Goal: Task Accomplishment & Management: Manage account settings

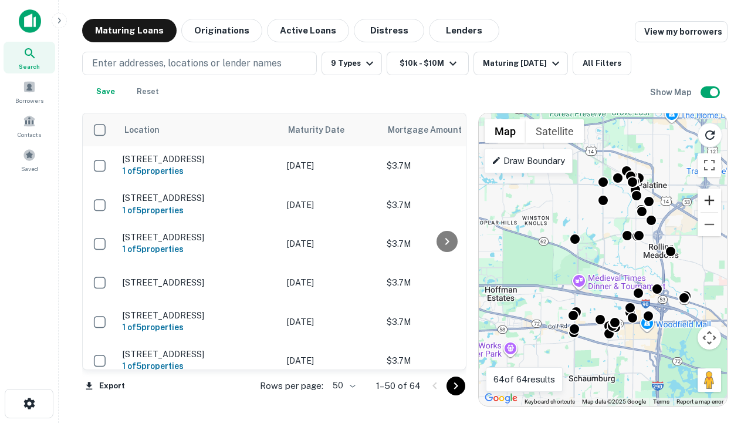
click at [710, 200] on button "Zoom in" at bounding box center [709, 199] width 23 height 23
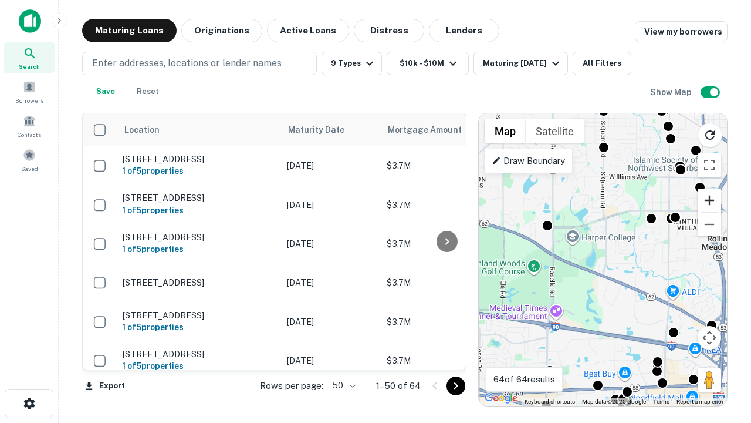
click at [710, 200] on button "Zoom in" at bounding box center [709, 199] width 23 height 23
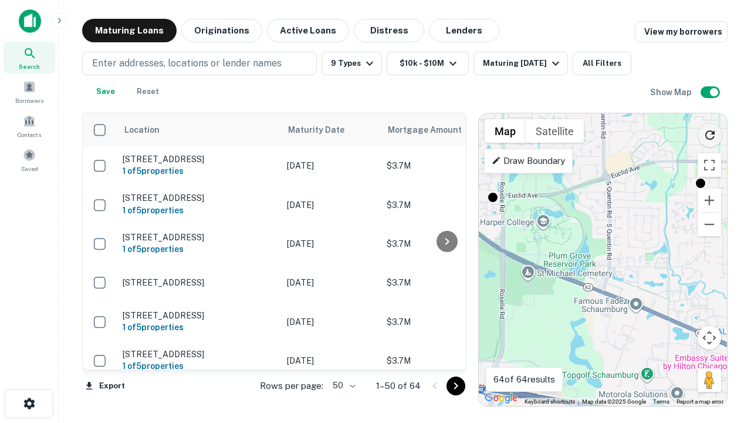
click at [710, 133] on icon "Reload search area" at bounding box center [710, 135] width 14 height 14
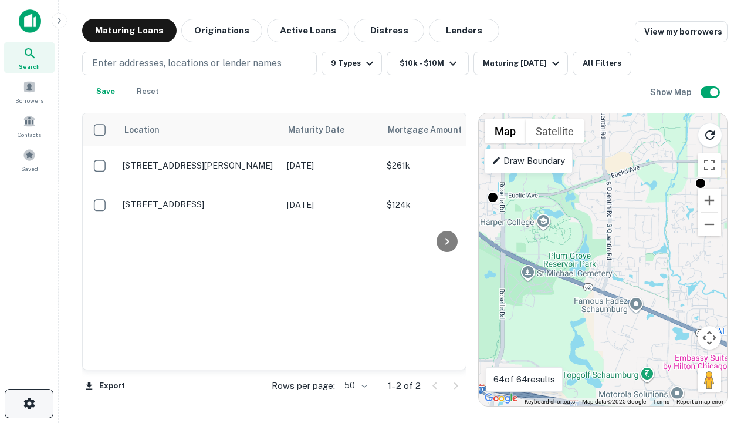
click at [29, 403] on icon "button" at bounding box center [29, 403] width 14 height 14
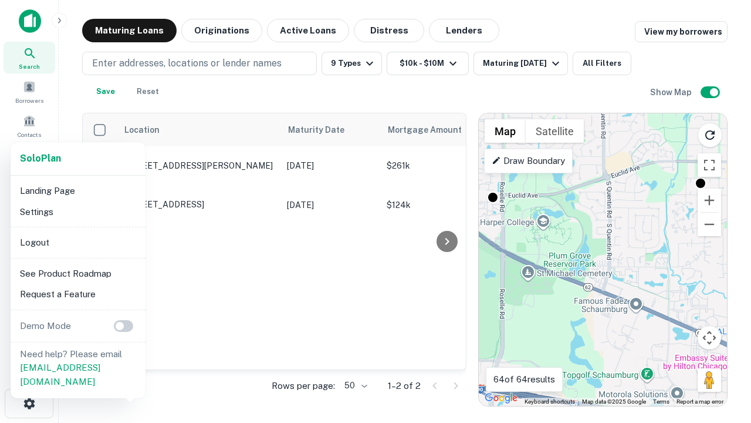
click at [77, 242] on li "Logout" at bounding box center [78, 242] width 126 height 21
